Goal: Information Seeking & Learning: Find specific fact

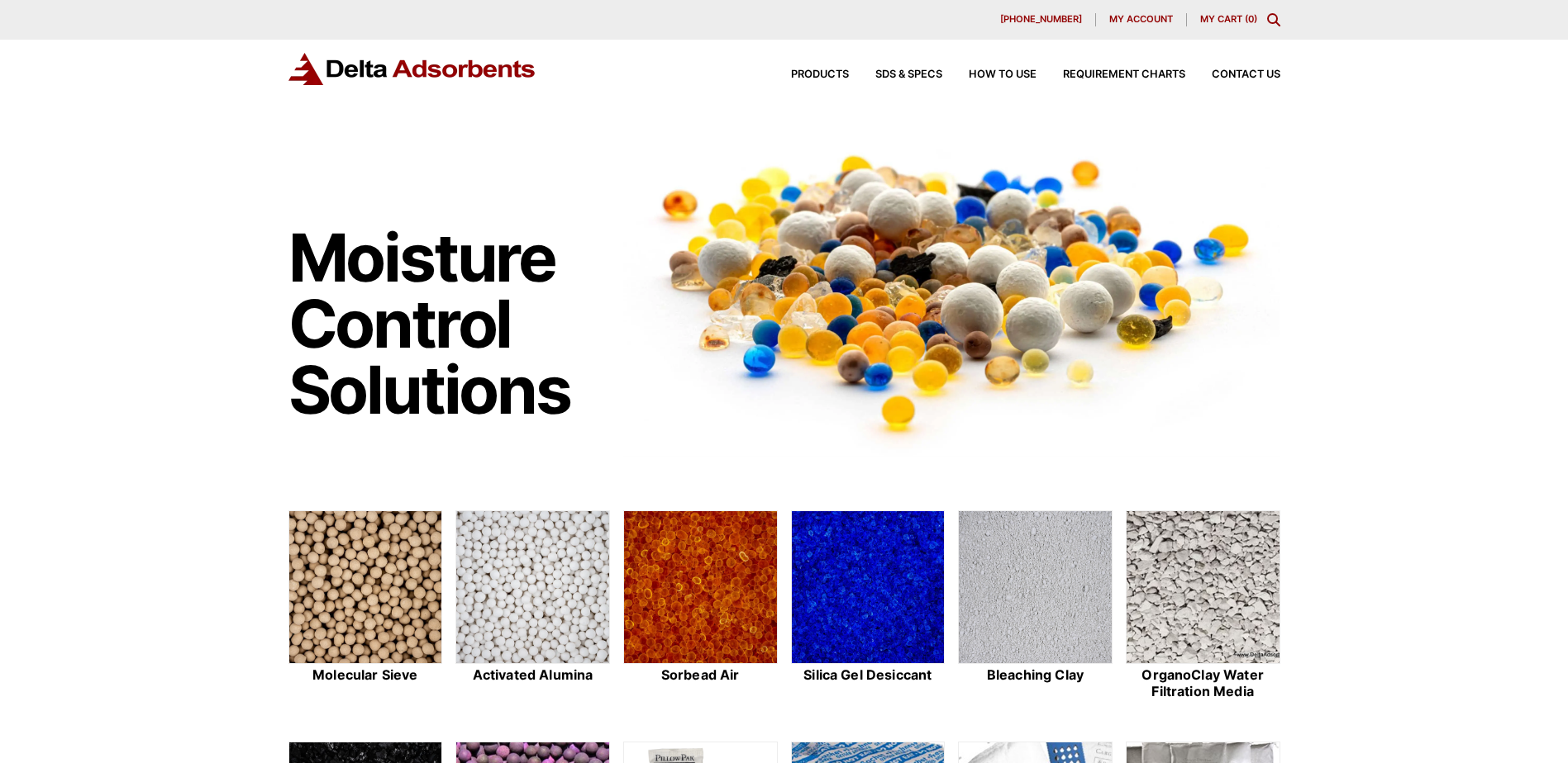
click at [1272, 16] on icon "Toggle Modal Content" at bounding box center [1274, 20] width 13 height 13
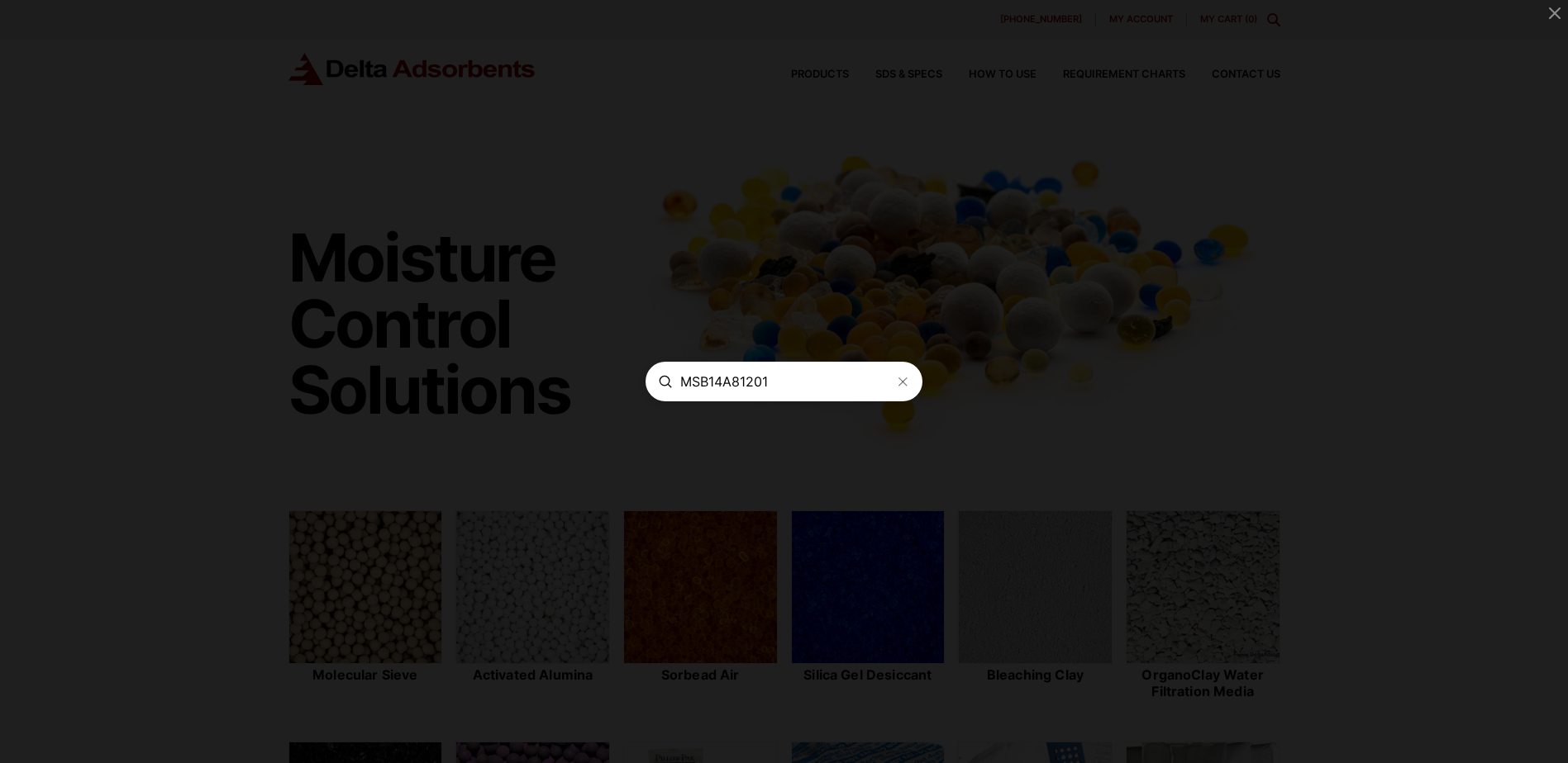
type input "MSB14A81201"
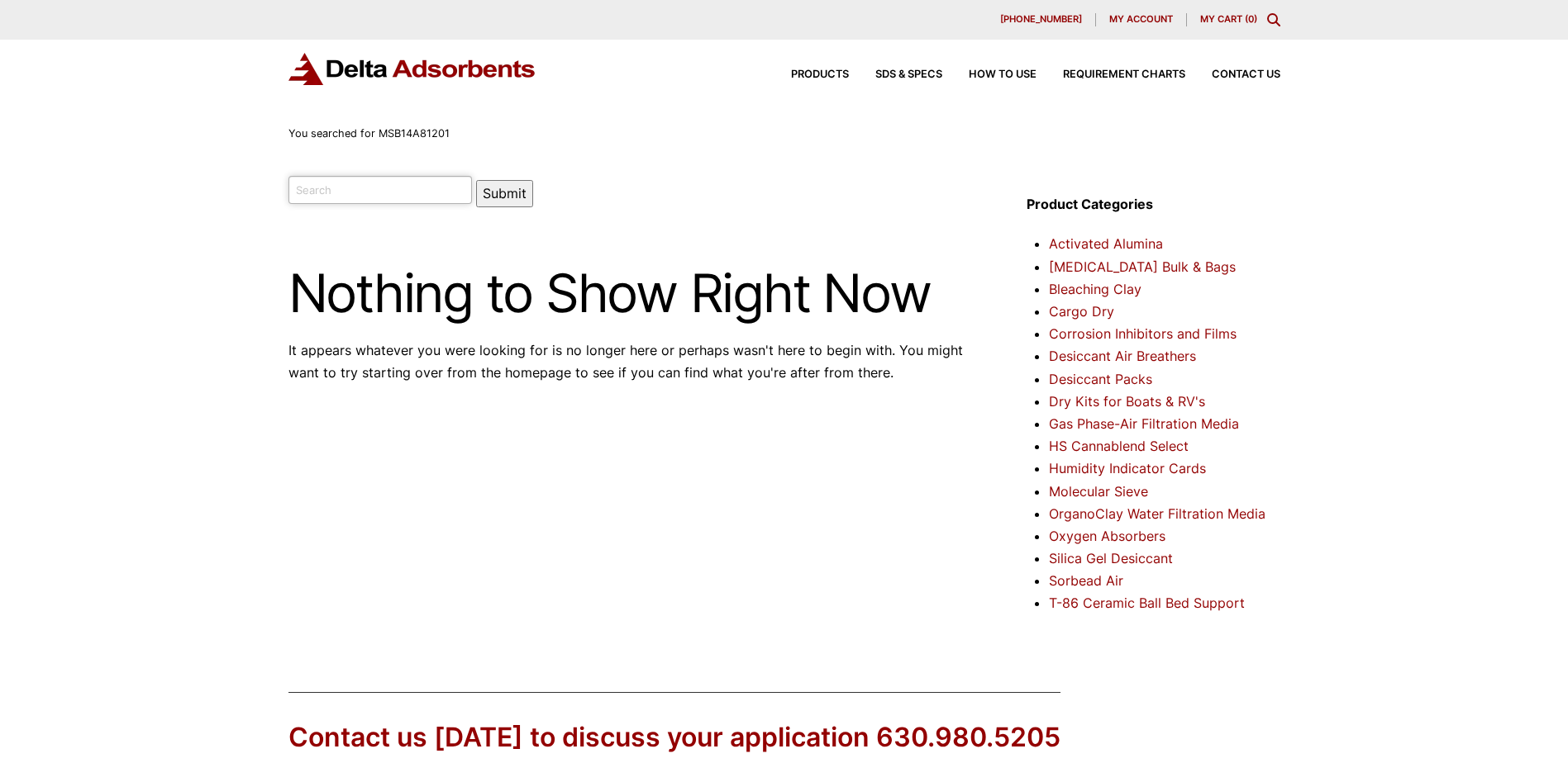
click at [375, 185] on input "search" at bounding box center [381, 189] width 185 height 28
type input "MSB14A81201"
click at [476, 180] on button "Submit" at bounding box center [505, 193] width 57 height 28
click at [377, 189] on input "search" at bounding box center [381, 189] width 185 height 28
type input "MSBI4A81201"
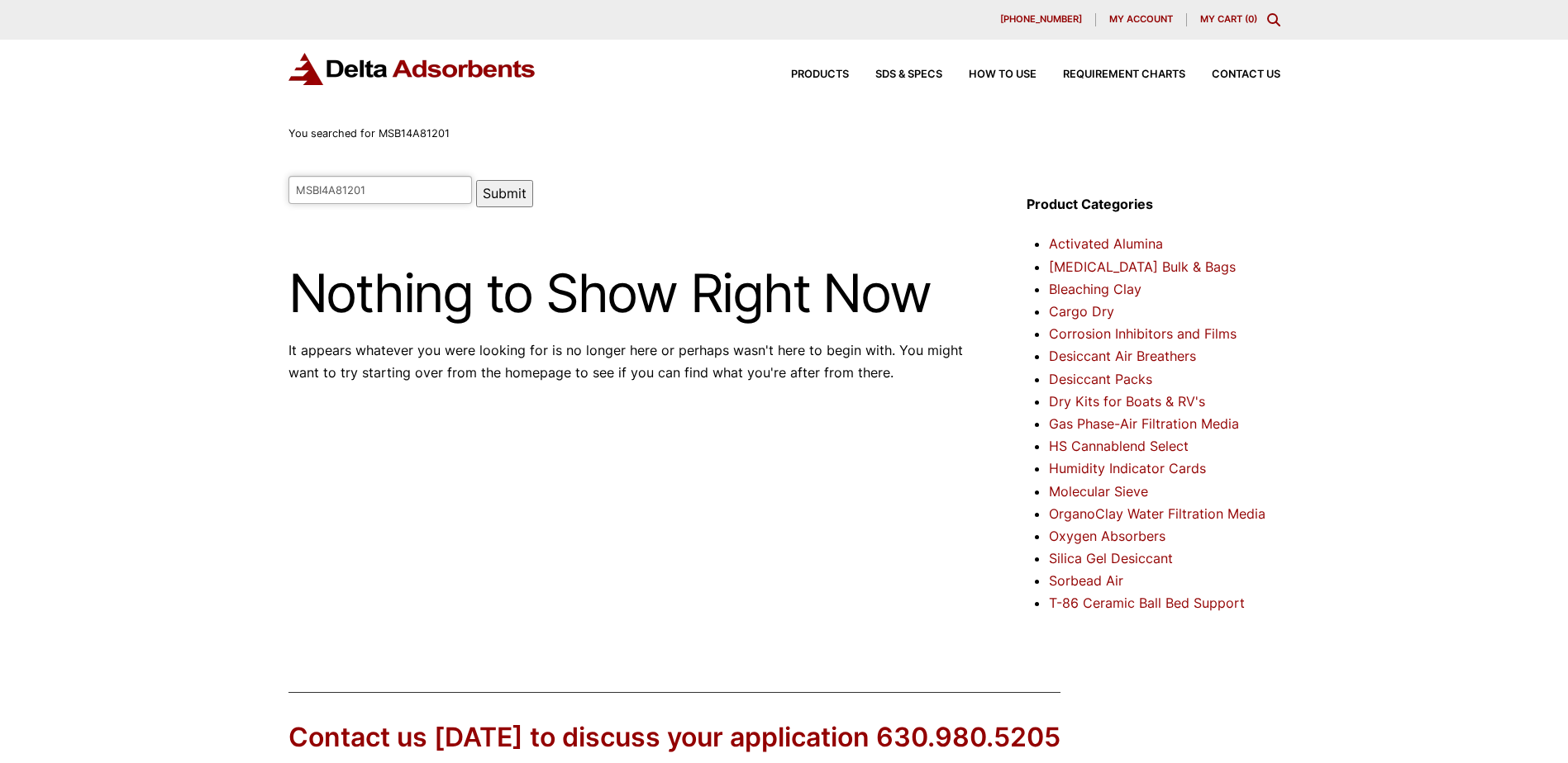
click at [482, 194] on button "Submit" at bounding box center [505, 193] width 57 height 28
click at [370, 186] on input "search" at bounding box center [381, 189] width 185 height 28
type input "Desiccant MS Type 4A Indicating 8-12 MNE"
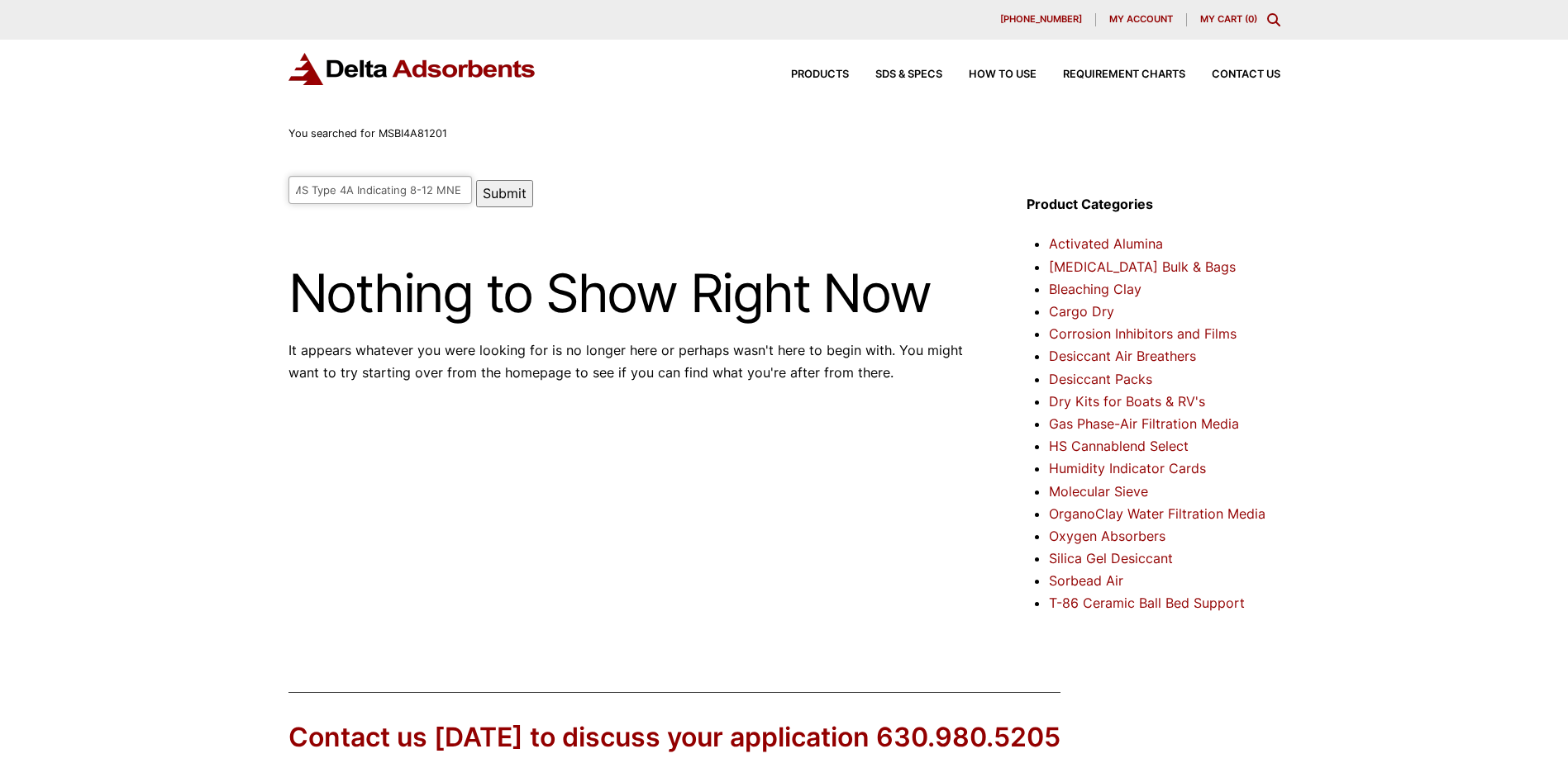
click at [476, 180] on button "Submit" at bounding box center [505, 193] width 57 height 28
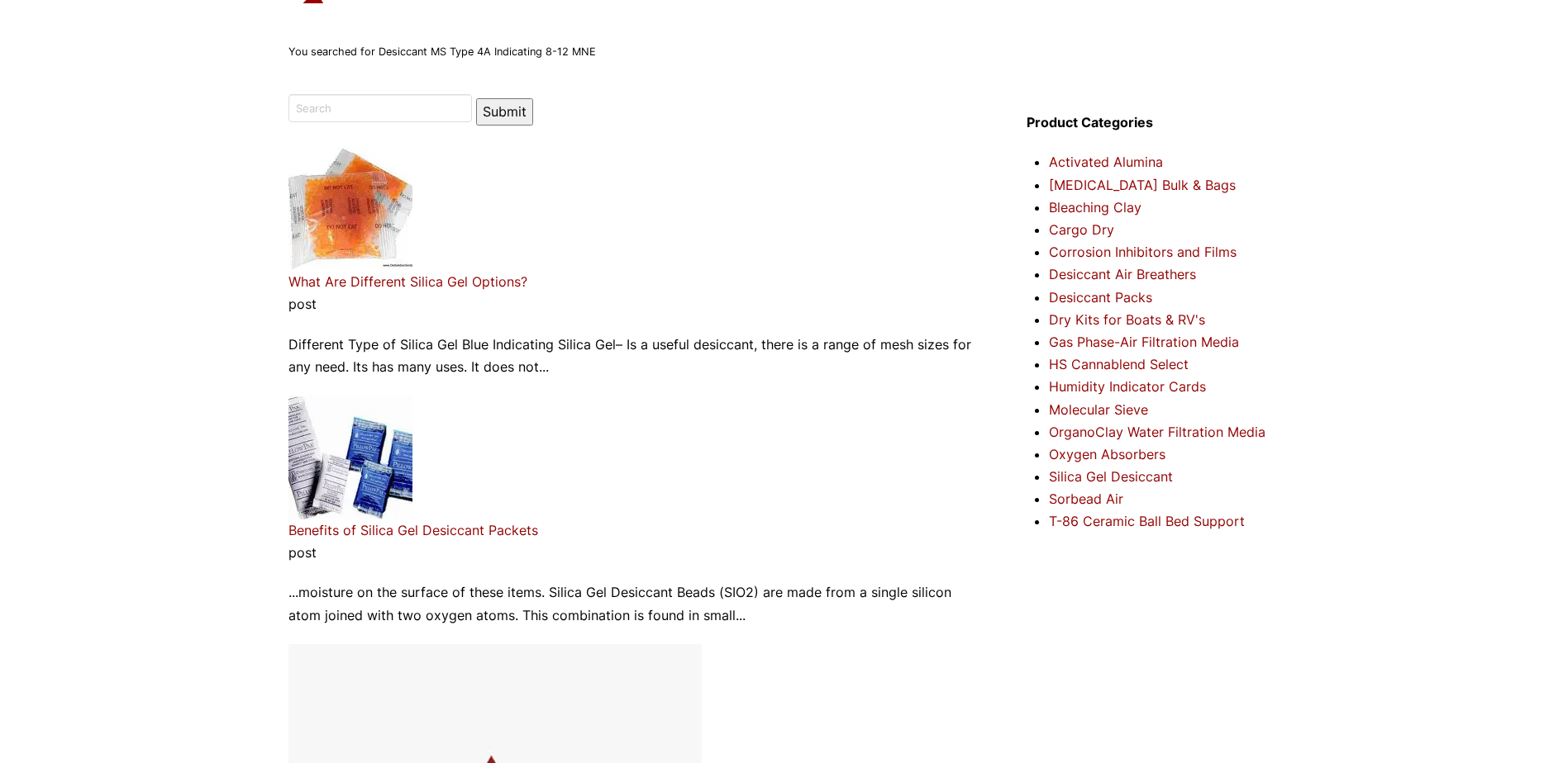
scroll to position [82, 0]
click at [322, 99] on input "search" at bounding box center [381, 107] width 185 height 28
click at [431, 112] on input "Desiccant MS Type 4A Indicating 8-12 MNE" at bounding box center [381, 107] width 185 height 28
click at [443, 100] on input "Desiccant MS Type 4A Indicating 8-12 MNE" at bounding box center [381, 107] width 185 height 28
click at [439, 105] on input "Desiccant MS Type 4A Indicating 8-12 MNE" at bounding box center [381, 107] width 185 height 28
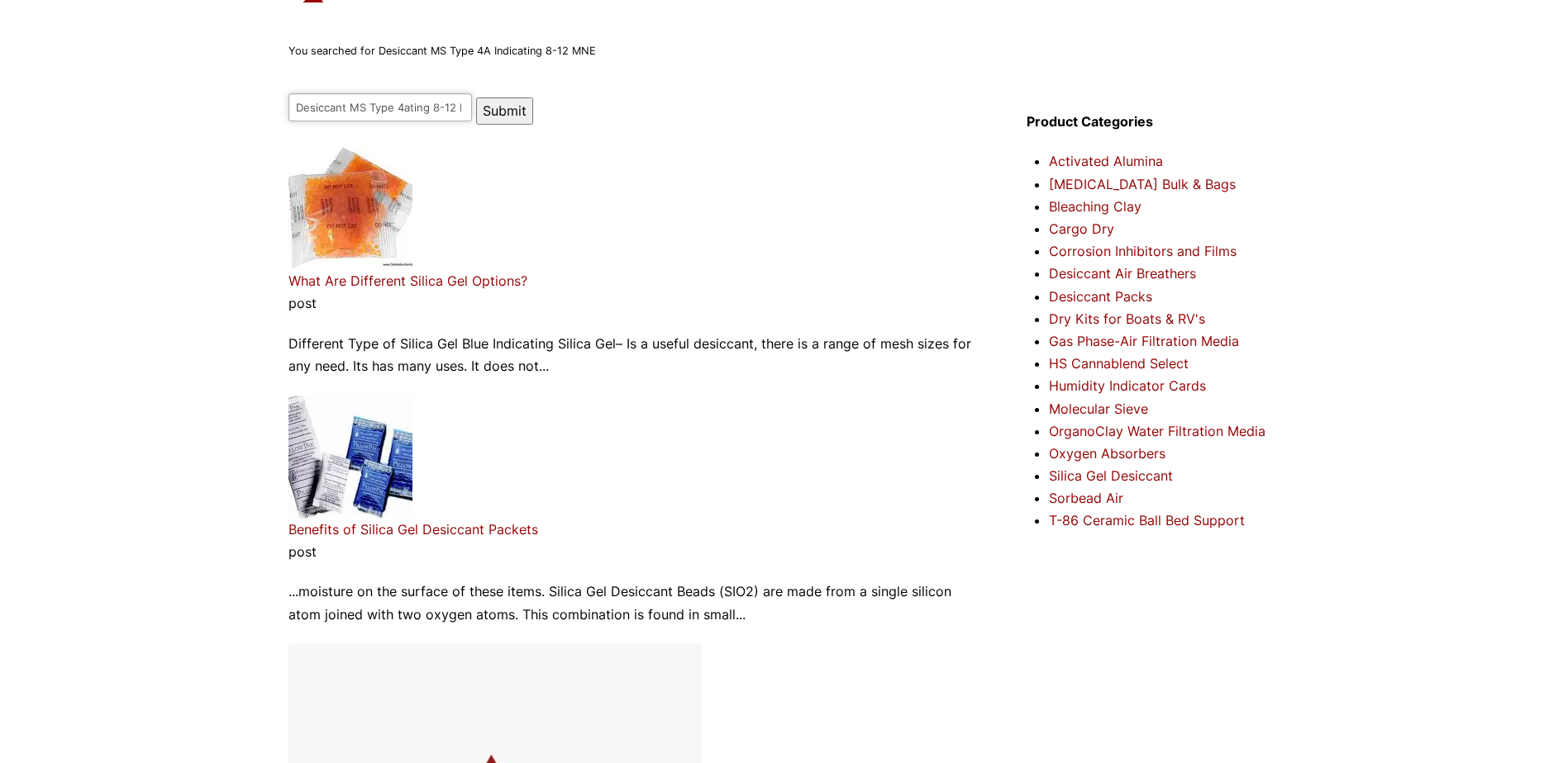
click at [440, 105] on input "Desiccant MS Type 4ating 8-12 MNE" at bounding box center [381, 107] width 185 height 28
click at [441, 106] on input "Desiccant MS Type 412 MNE" at bounding box center [381, 107] width 185 height 28
click at [403, 110] on input "Desiccant MS Type 412 MNE" at bounding box center [381, 107] width 185 height 28
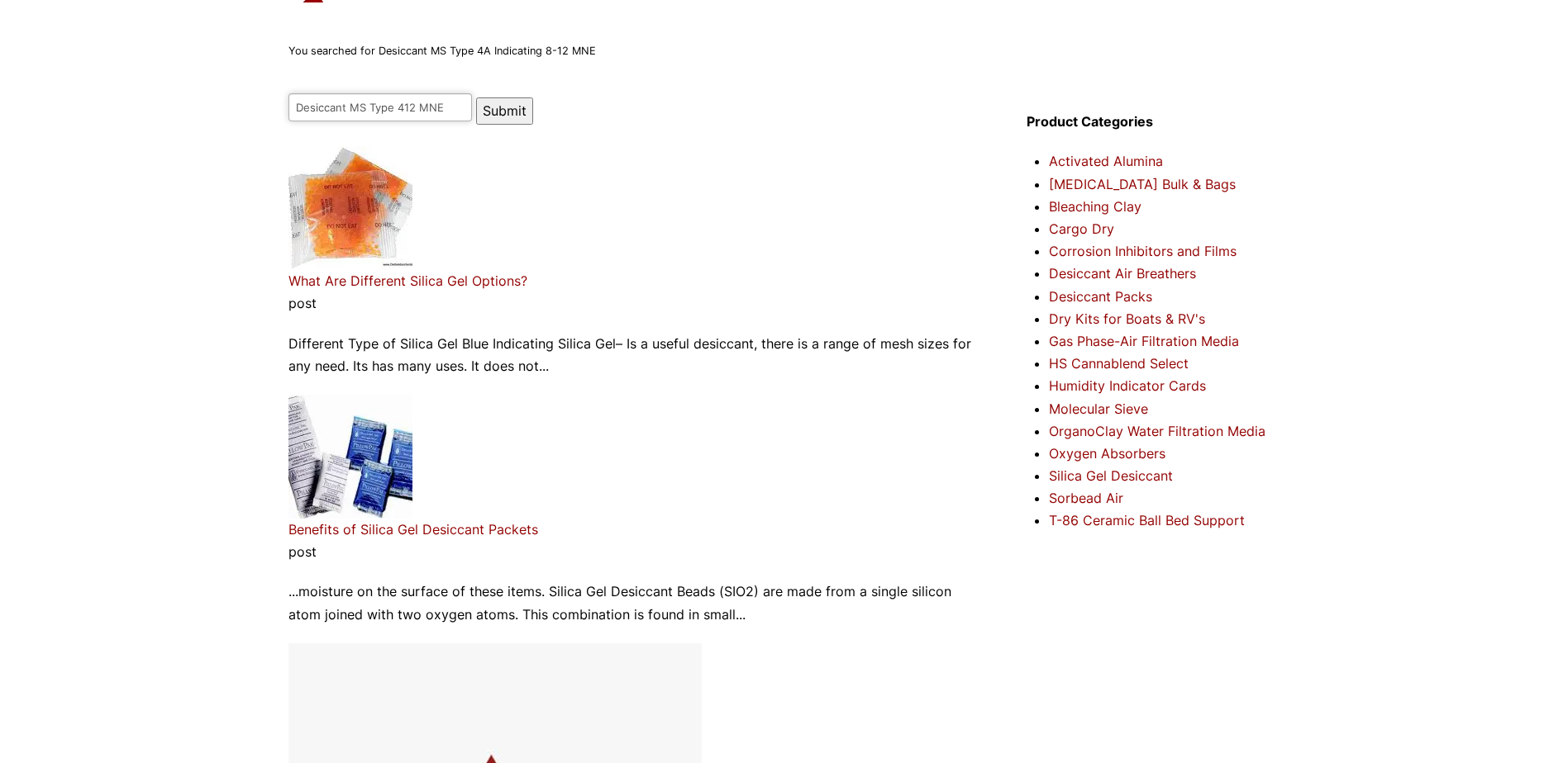
drag, startPoint x: 403, startPoint y: 110, endPoint x: 429, endPoint y: 106, distance: 26.3
click at [429, 106] on input "Desiccant MS Type 412 MNE" at bounding box center [381, 107] width 185 height 28
click at [438, 106] on input "Desiccant MS Type 4A" at bounding box center [381, 107] width 185 height 28
click at [440, 104] on input "Desiccant MS Type 4A" at bounding box center [381, 107] width 185 height 28
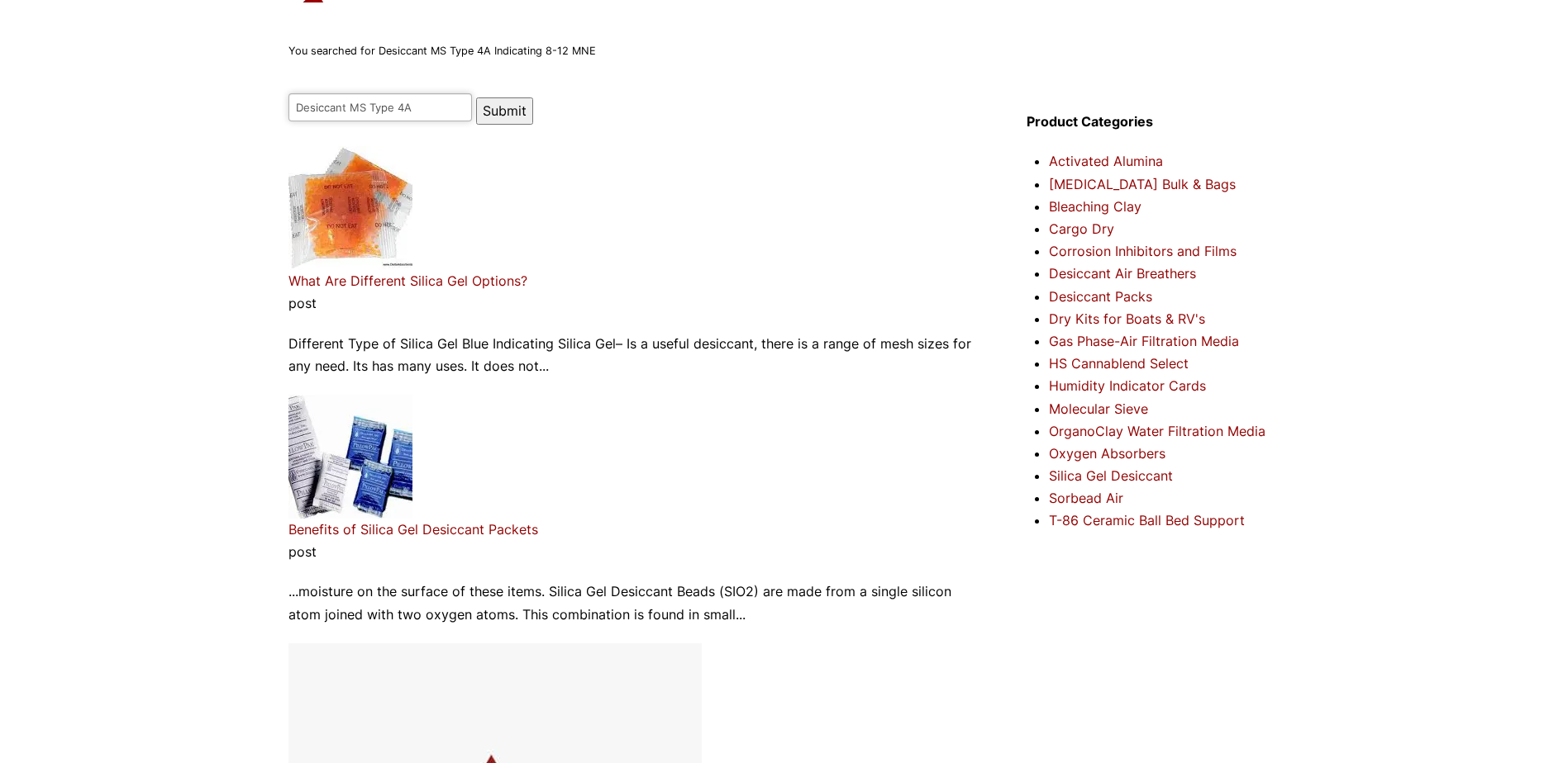
type input "Desiccant MS Type 4A"
drag, startPoint x: 707, startPoint y: 245, endPoint x: 592, endPoint y: 182, distance: 131.1
click at [705, 244] on article "What Are Different Silica Gel Options? post Different Type of Silica Gel Blue I…" at bounding box center [633, 262] width 690 height 231
click at [483, 106] on button "Submit" at bounding box center [505, 111] width 57 height 28
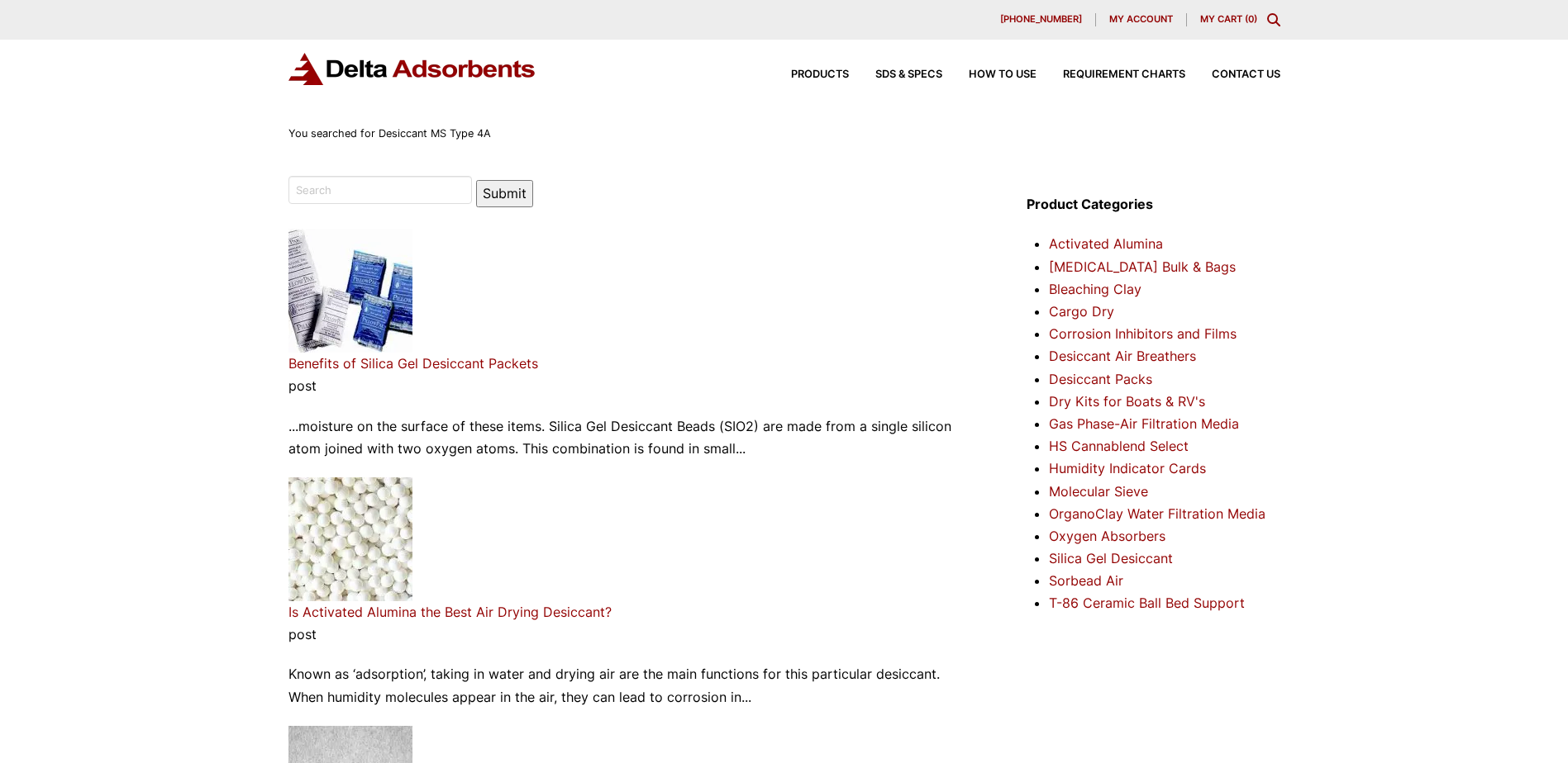
click at [1093, 380] on link "Desiccant Packs" at bounding box center [1100, 379] width 103 height 16
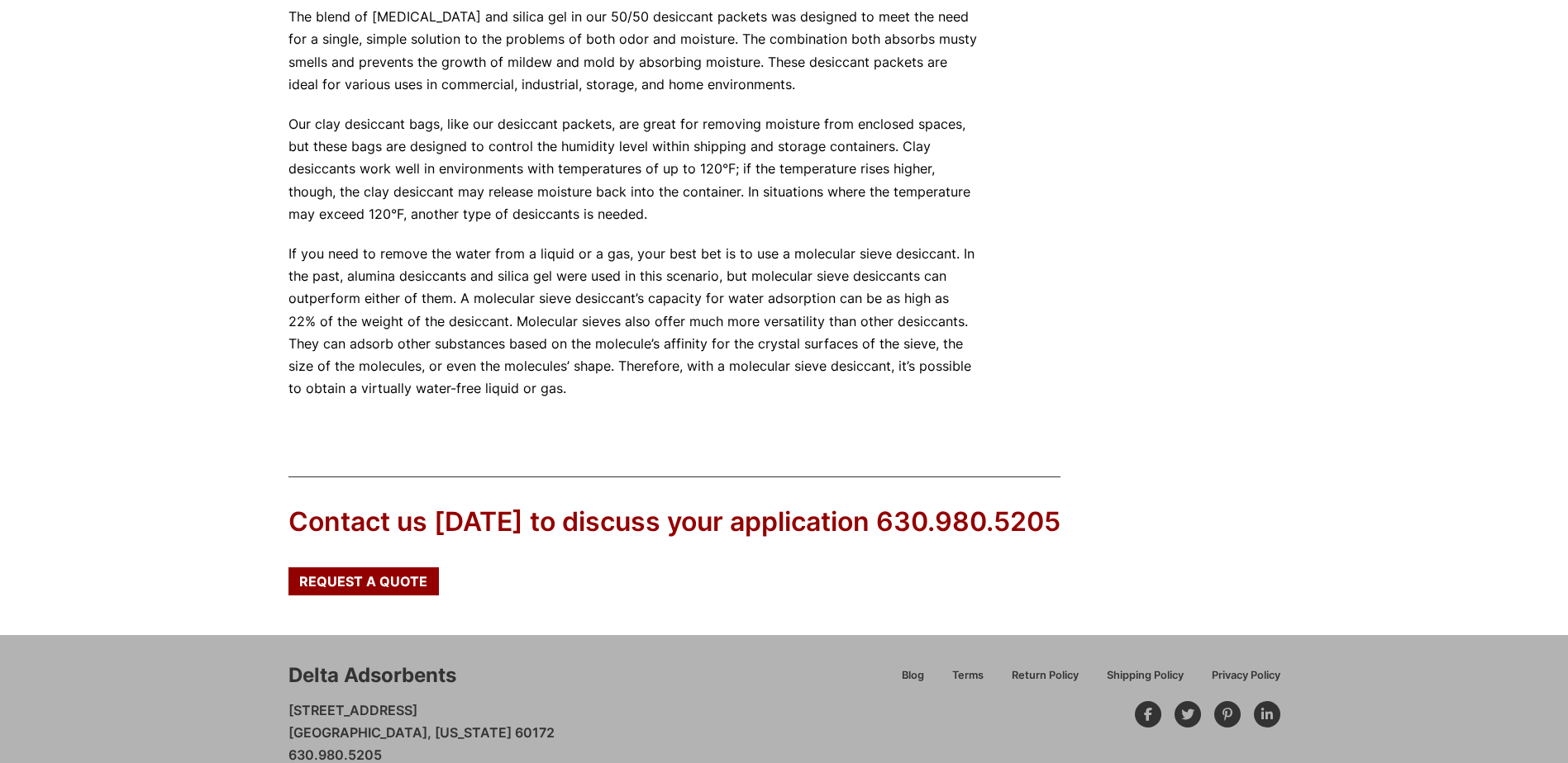
scroll to position [1479, 0]
